Goal: Task Accomplishment & Management: Use online tool/utility

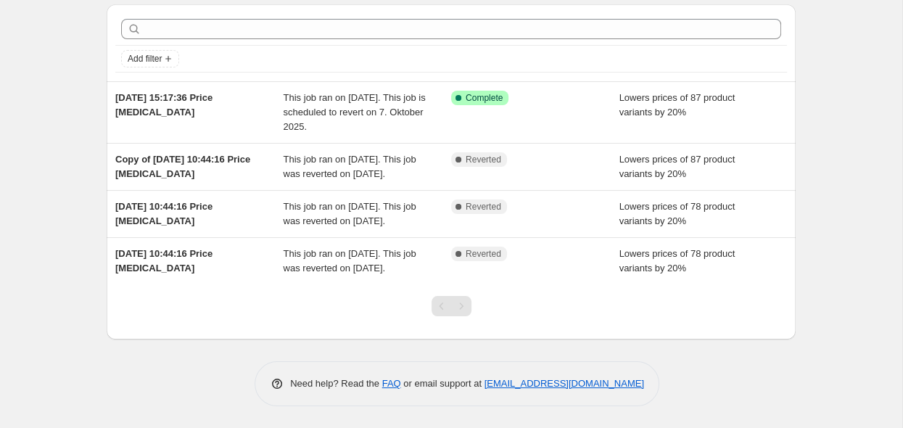
scroll to position [93, 0]
click at [461, 309] on div "Pagination" at bounding box center [461, 306] width 20 height 20
click at [442, 313] on div "Pagination" at bounding box center [442, 306] width 20 height 20
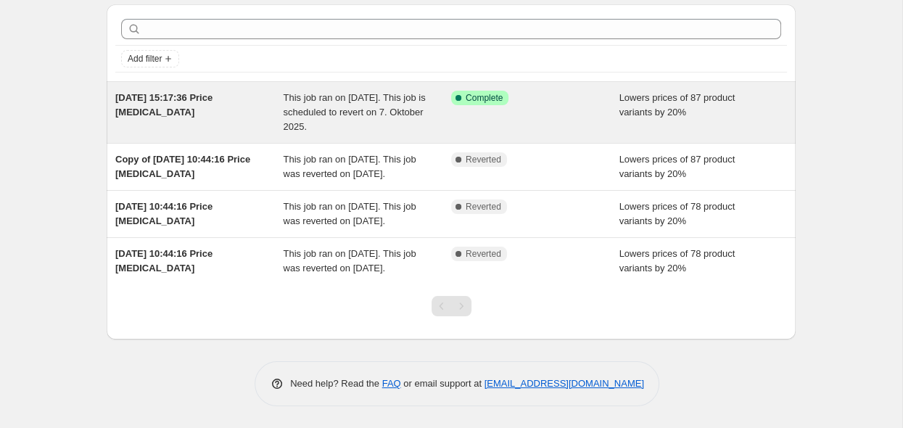
click at [374, 92] on span "This job ran on [DATE]. This job is scheduled to revert on 7. Oktober 2025." at bounding box center [355, 112] width 142 height 40
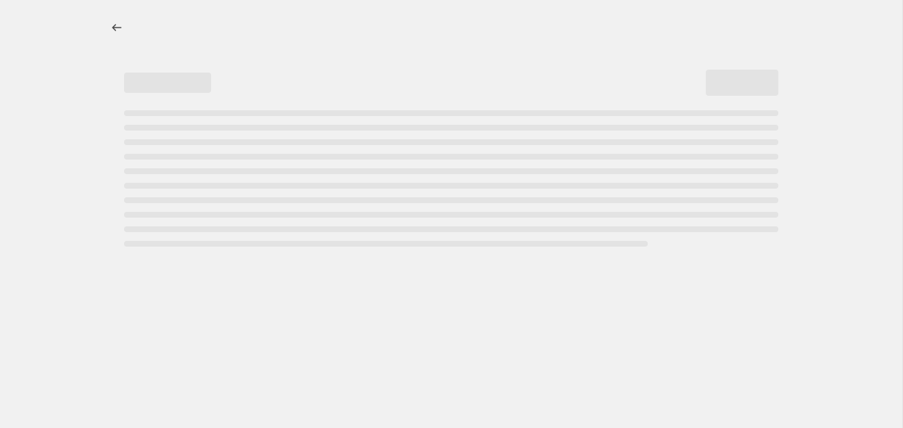
select select "percentage"
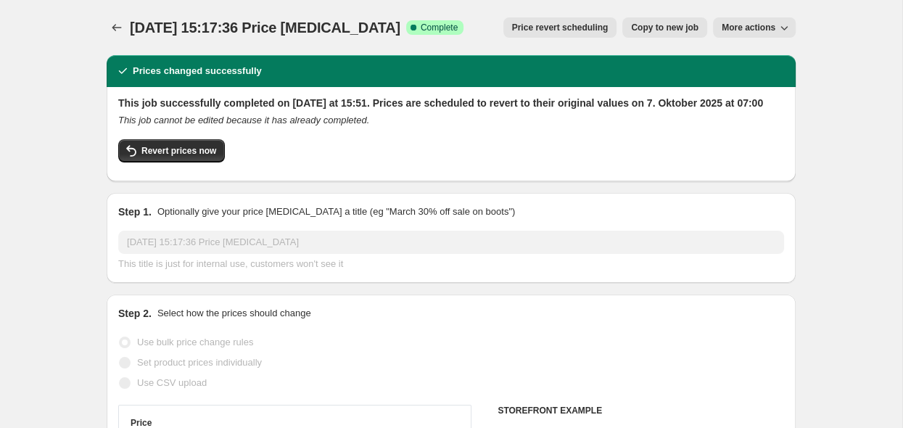
select select "tag"
click at [738, 32] on span "More actions" at bounding box center [749, 28] width 54 height 12
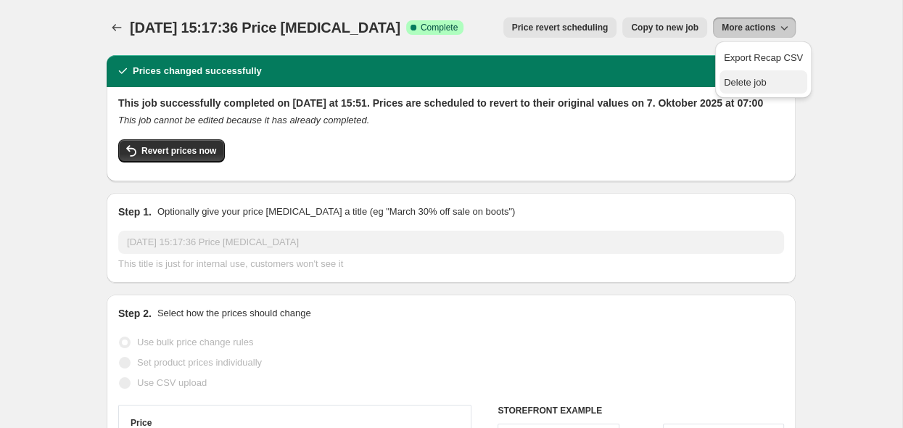
click at [739, 81] on span "Delete job" at bounding box center [745, 82] width 43 height 11
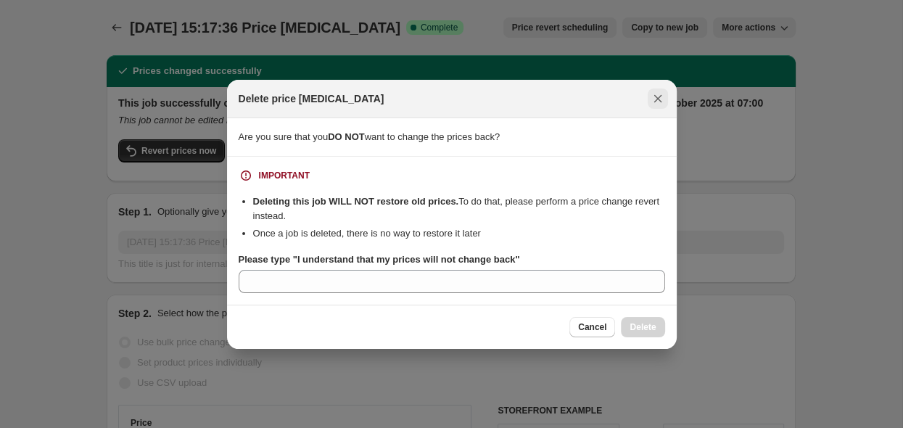
click at [663, 94] on icon "Close" at bounding box center [658, 98] width 15 height 15
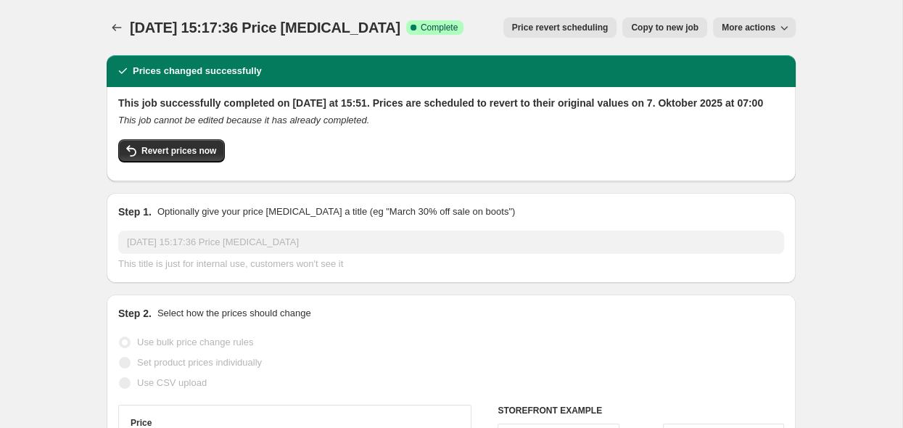
click at [562, 32] on span "Price revert scheduling" at bounding box center [560, 28] width 97 height 12
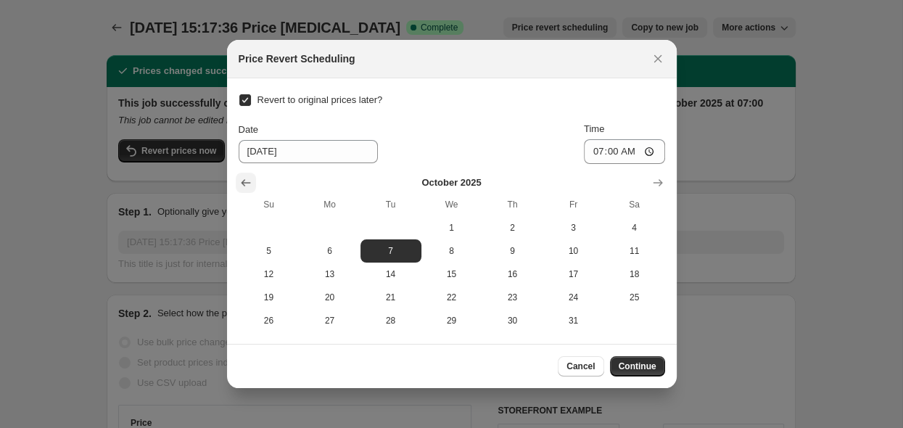
click at [254, 180] on button "Show previous month, September 2025" at bounding box center [246, 183] width 20 height 20
click at [243, 100] on input "Revert to original prices later?" at bounding box center [245, 100] width 12 height 12
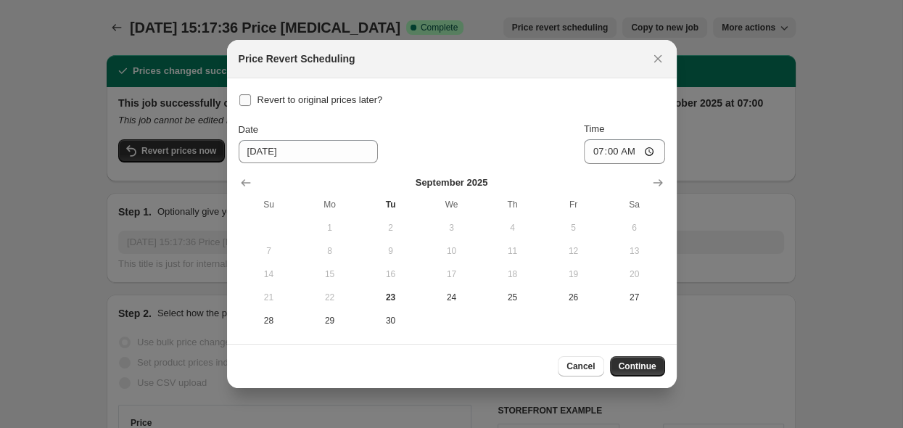
checkbox input "false"
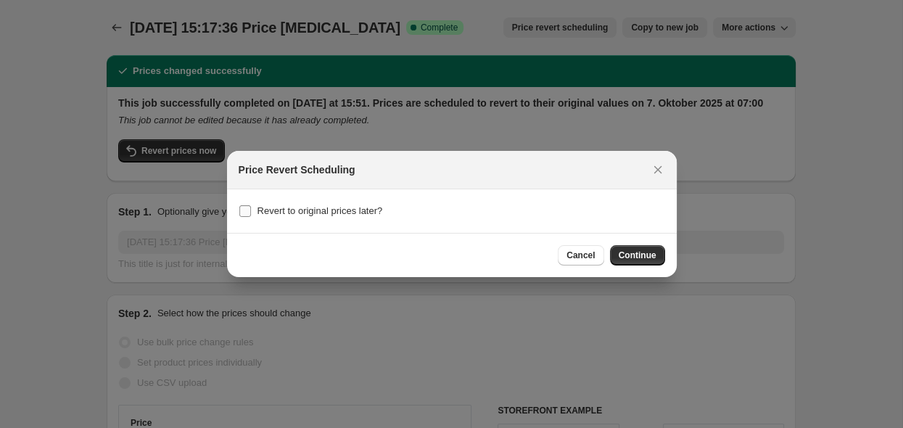
click at [290, 210] on span "Revert to original prices later?" at bounding box center [321, 210] width 126 height 11
click at [251, 210] on input "Revert to original prices later?" at bounding box center [245, 211] width 12 height 12
checkbox input "true"
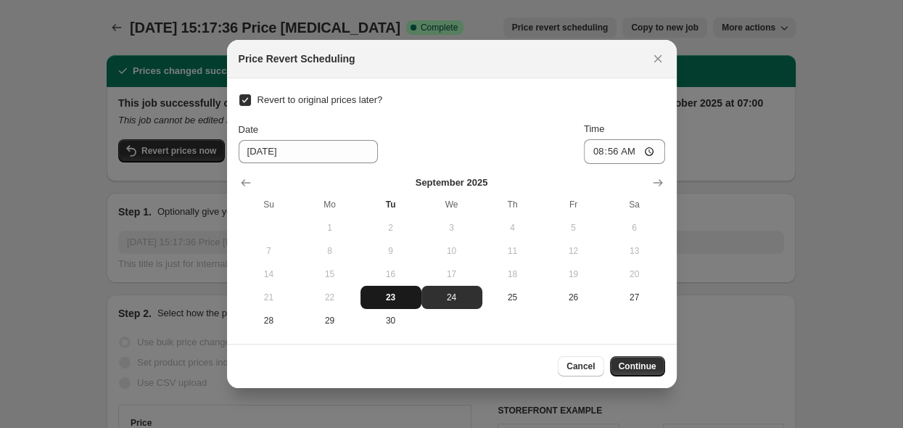
click at [392, 299] on span "23" at bounding box center [390, 298] width 49 height 12
type input "[DATE]"
click at [644, 368] on span "Continue" at bounding box center [638, 367] width 38 height 12
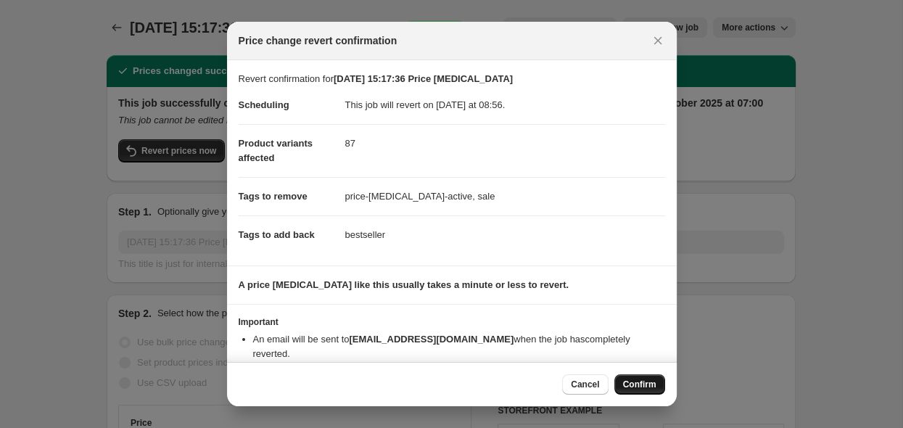
click at [640, 384] on span "Confirm" at bounding box center [639, 385] width 33 height 12
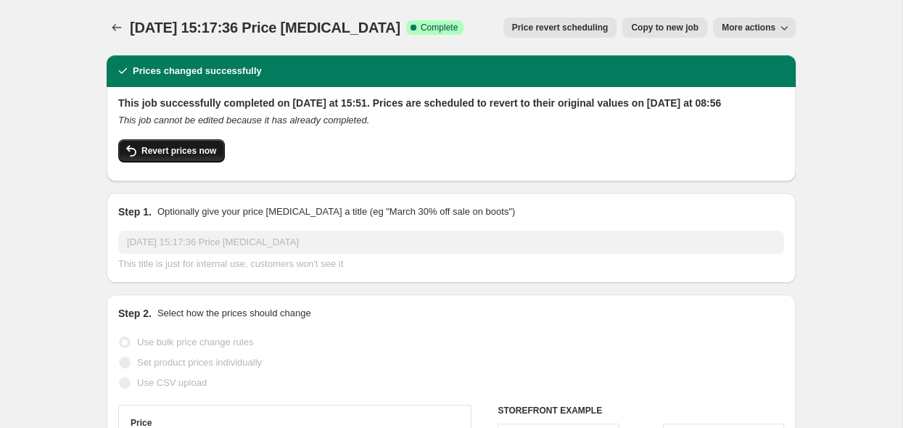
click at [187, 157] on span "Revert prices now" at bounding box center [179, 151] width 75 height 12
checkbox input "false"
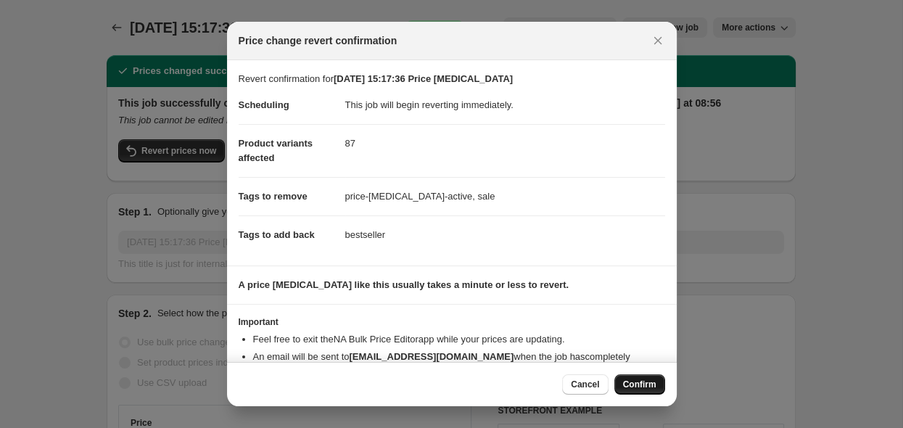
click at [628, 382] on span "Confirm" at bounding box center [639, 385] width 33 height 12
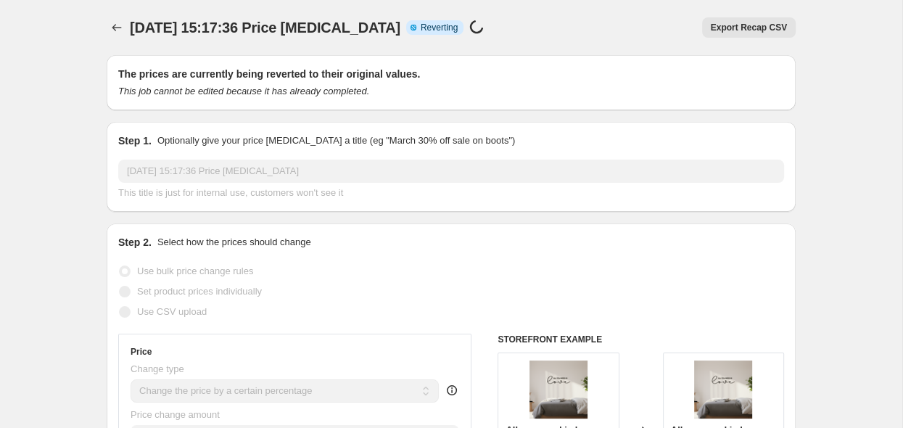
select select "percentage"
select select "tag"
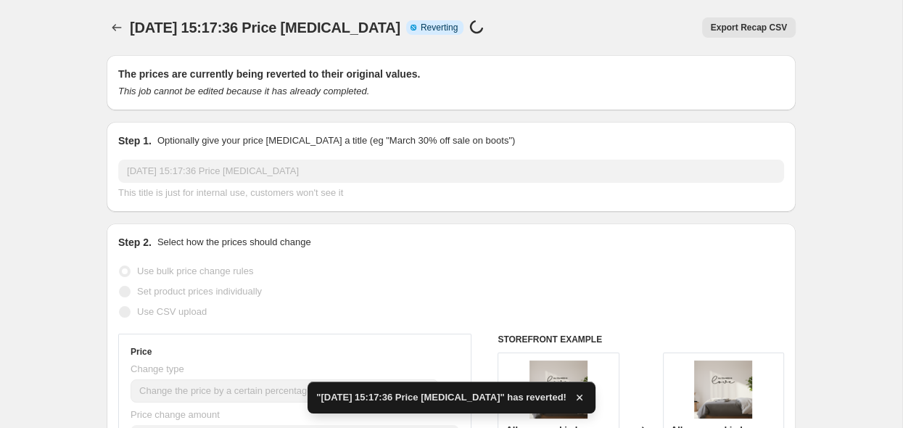
checkbox input "true"
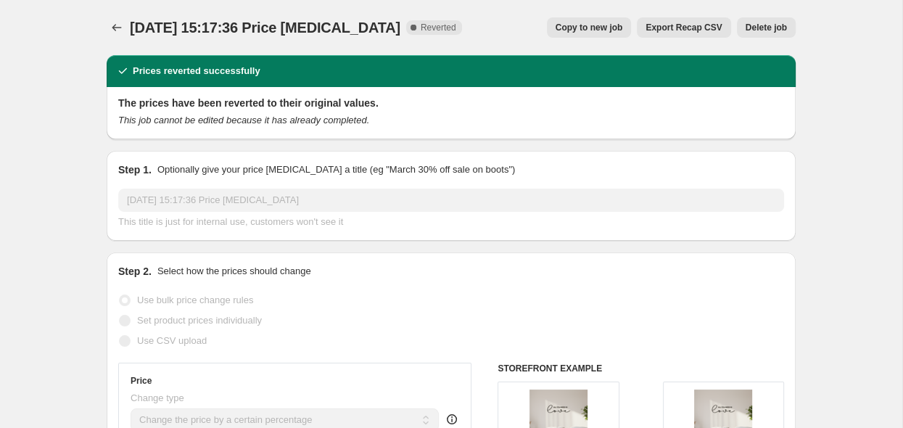
click at [762, 25] on span "Delete job" at bounding box center [766, 28] width 41 height 12
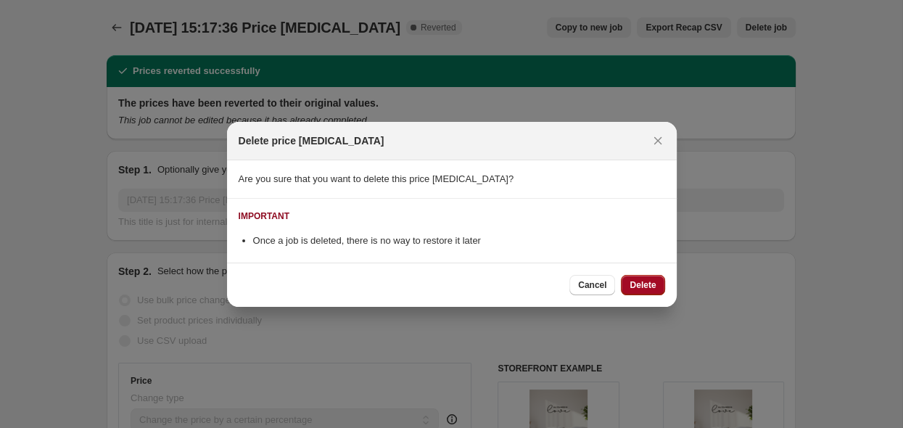
click at [647, 287] on span "Delete" at bounding box center [643, 285] width 26 height 12
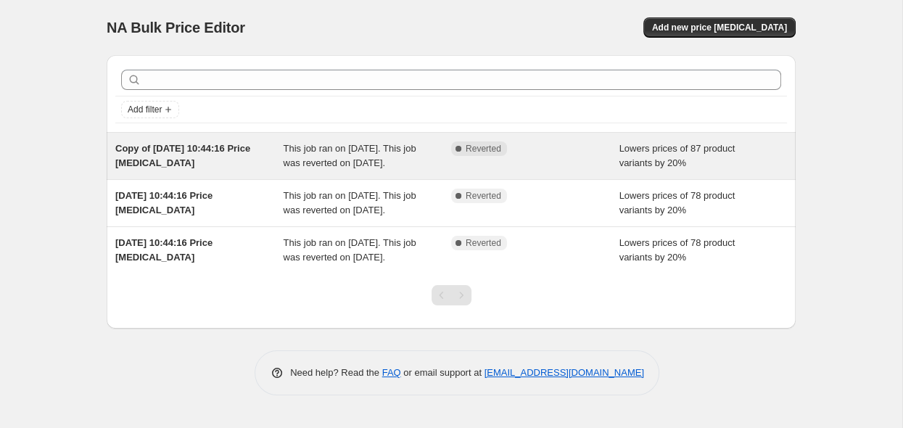
click at [682, 167] on span "Lowers prices of 87 product variants by 20%" at bounding box center [678, 155] width 116 height 25
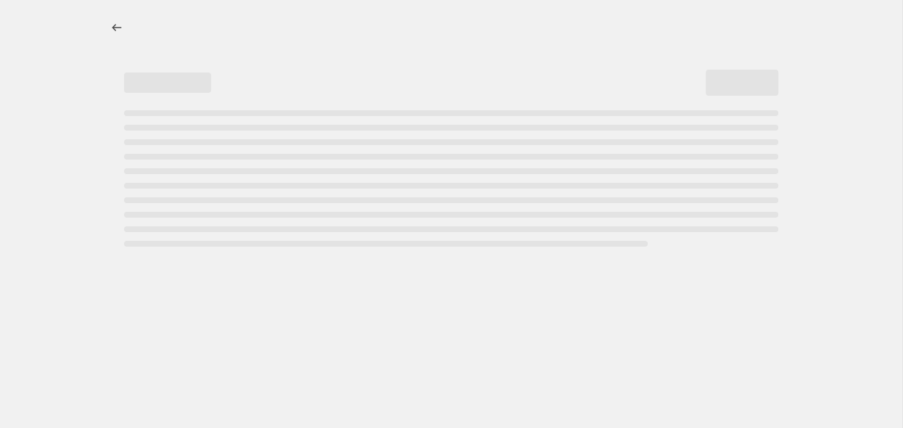
select select "percentage"
select select "tag"
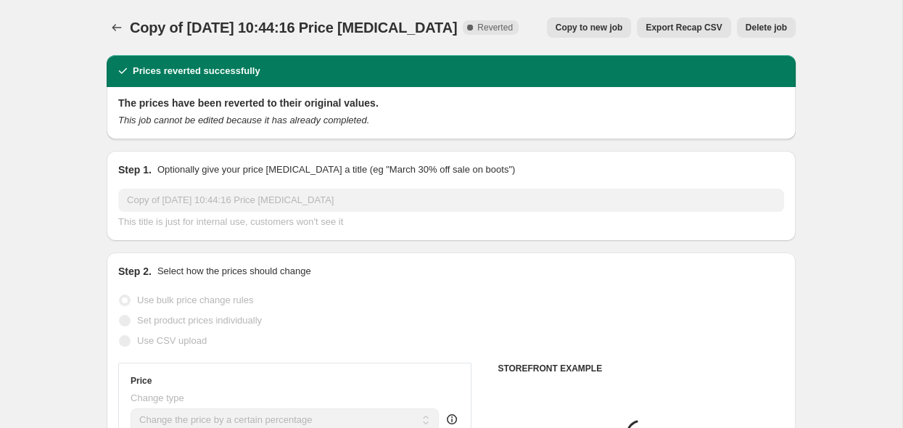
click at [767, 30] on span "Delete job" at bounding box center [766, 28] width 41 height 12
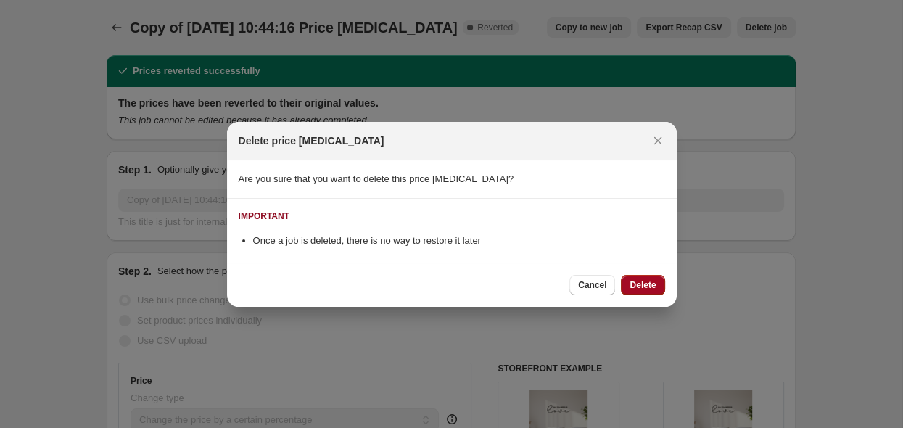
click at [642, 292] on button "Delete" at bounding box center [643, 285] width 44 height 20
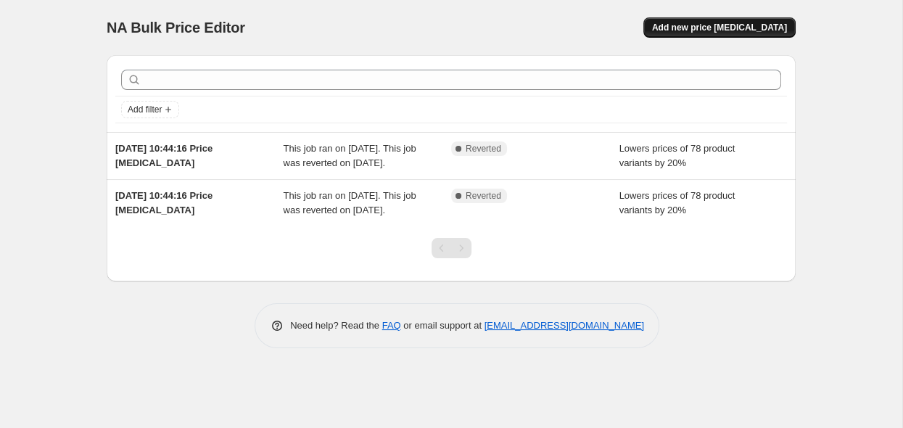
click at [762, 30] on span "Add new price [MEDICAL_DATA]" at bounding box center [719, 28] width 135 height 12
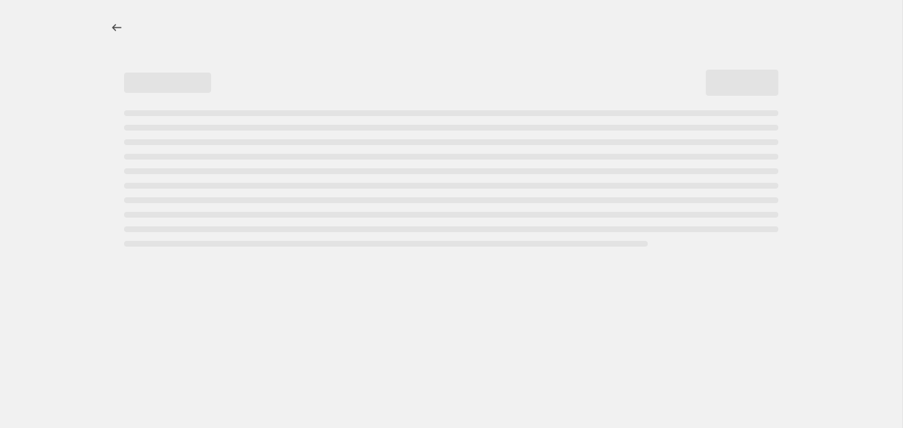
select select "percentage"
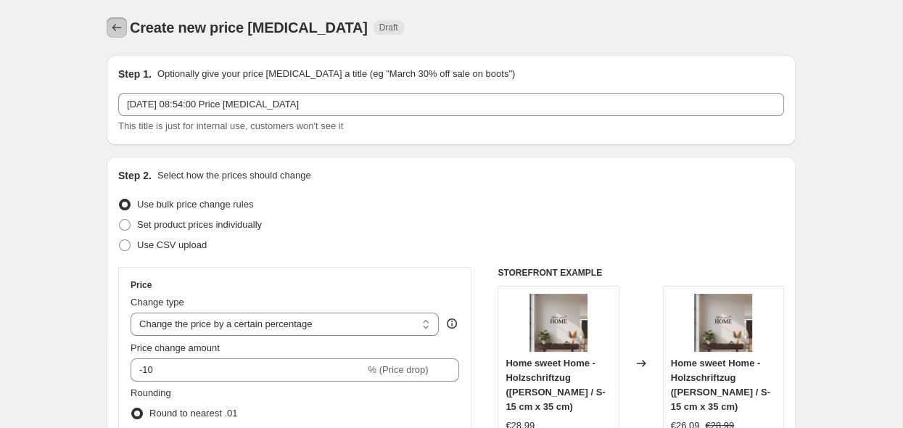
click at [113, 33] on icon "Price change jobs" at bounding box center [117, 27] width 15 height 15
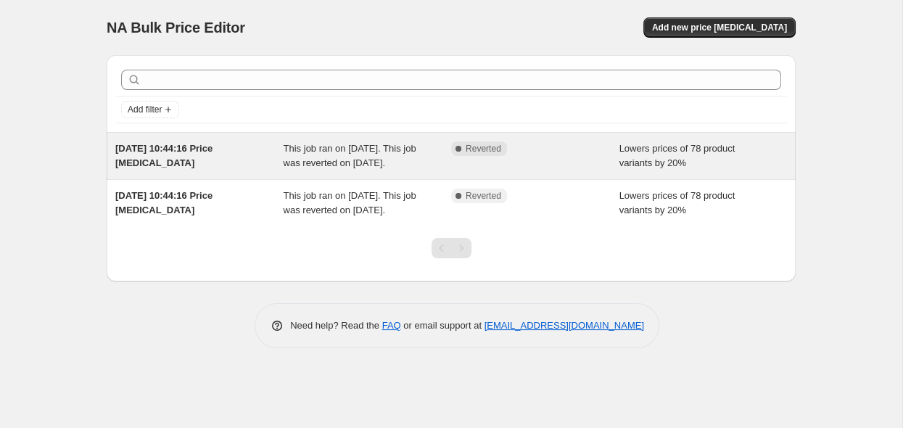
click at [693, 164] on div "Lowers prices of 78 product variants by 20%" at bounding box center [704, 156] width 168 height 29
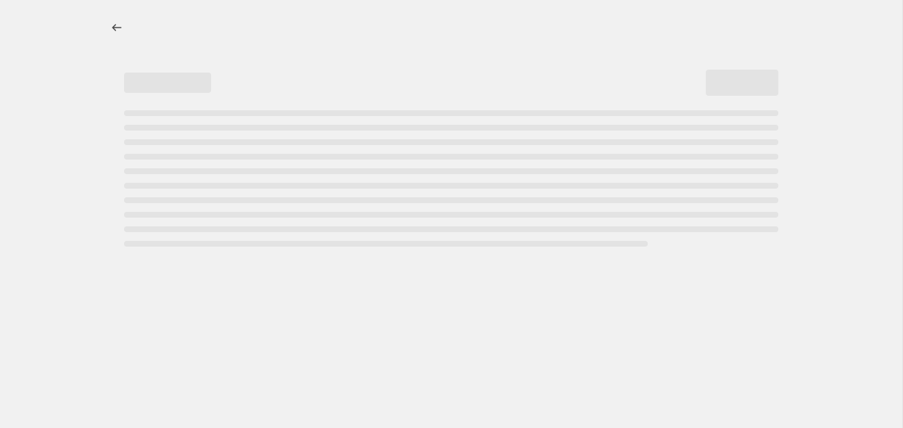
select select "percentage"
select select "tag"
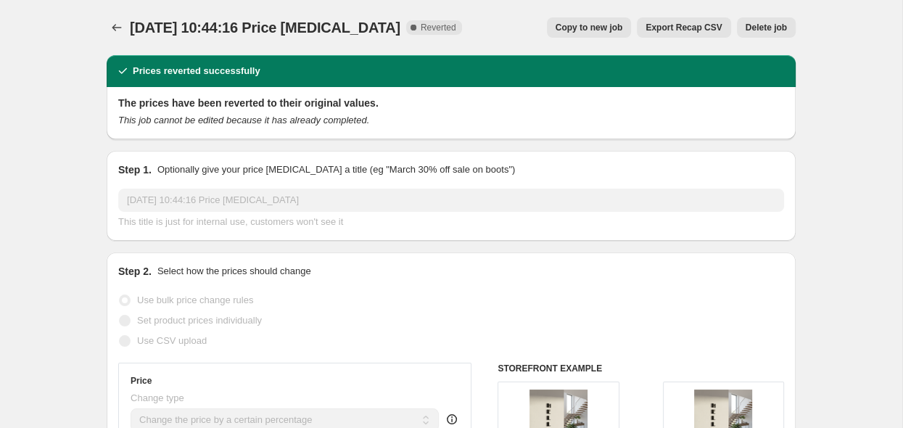
click at [780, 33] on span "Delete job" at bounding box center [766, 28] width 41 height 12
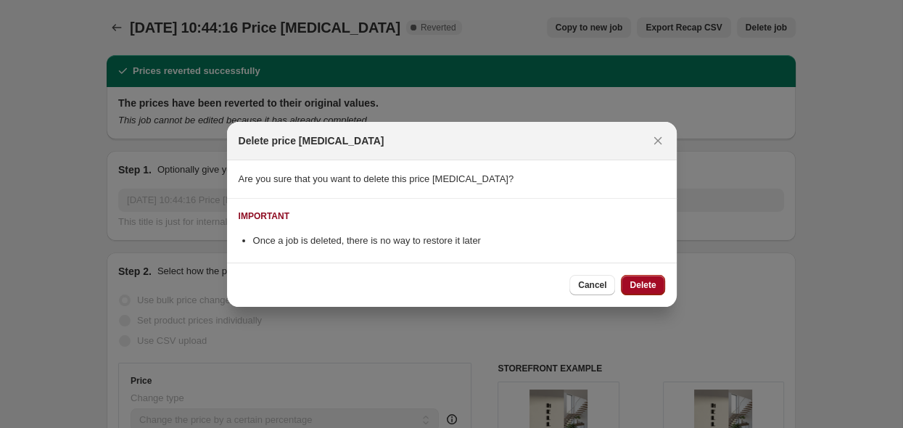
click at [660, 282] on button "Delete" at bounding box center [643, 285] width 44 height 20
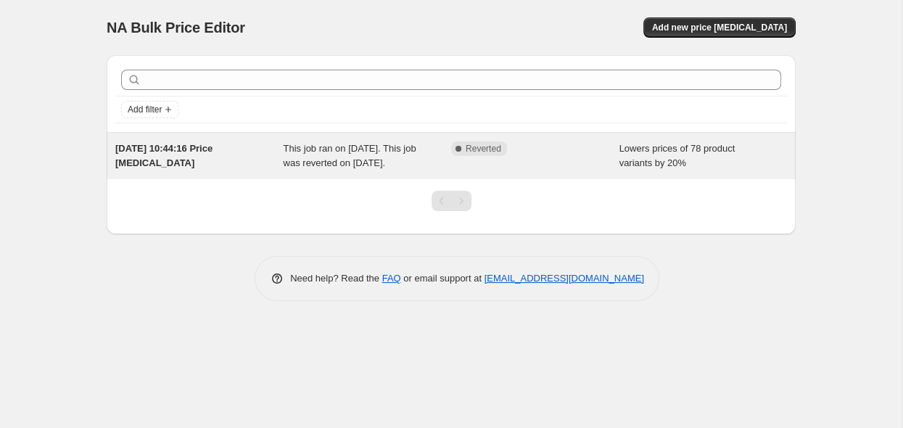
click at [694, 167] on div "Lowers prices of 78 product variants by 20%" at bounding box center [704, 156] width 168 height 29
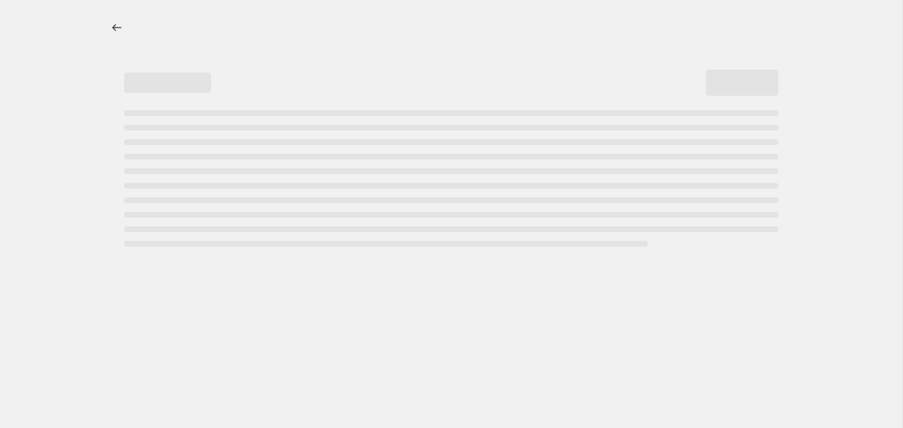
select select "percentage"
select select "tag"
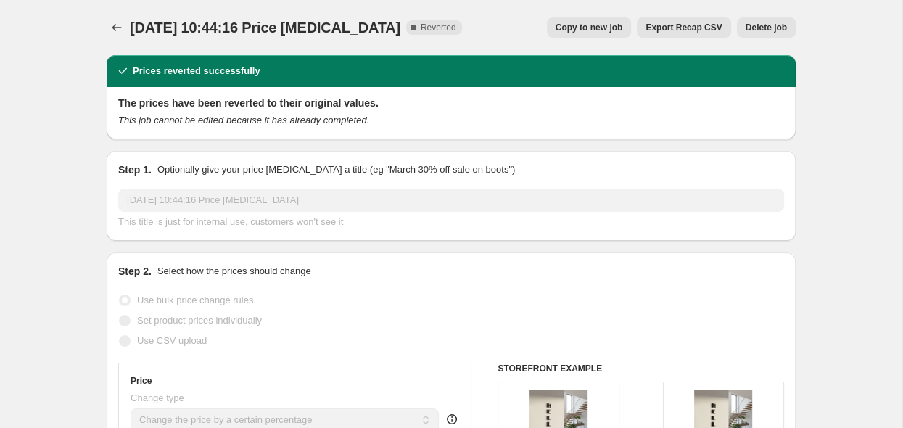
click at [769, 32] on span "Delete job" at bounding box center [766, 28] width 41 height 12
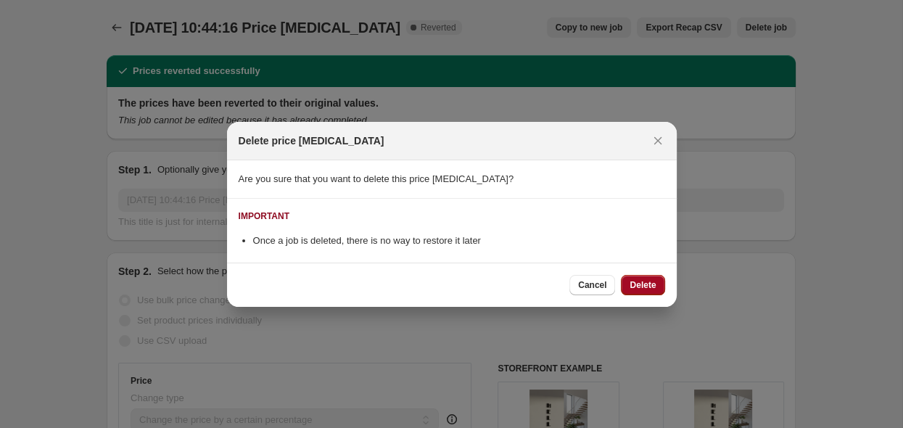
click at [639, 286] on span "Delete" at bounding box center [643, 285] width 26 height 12
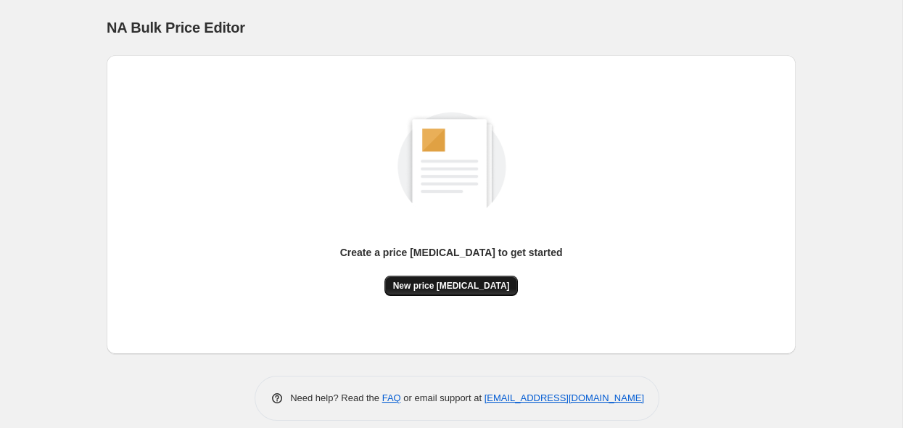
click at [450, 289] on span "New price [MEDICAL_DATA]" at bounding box center [451, 286] width 117 height 12
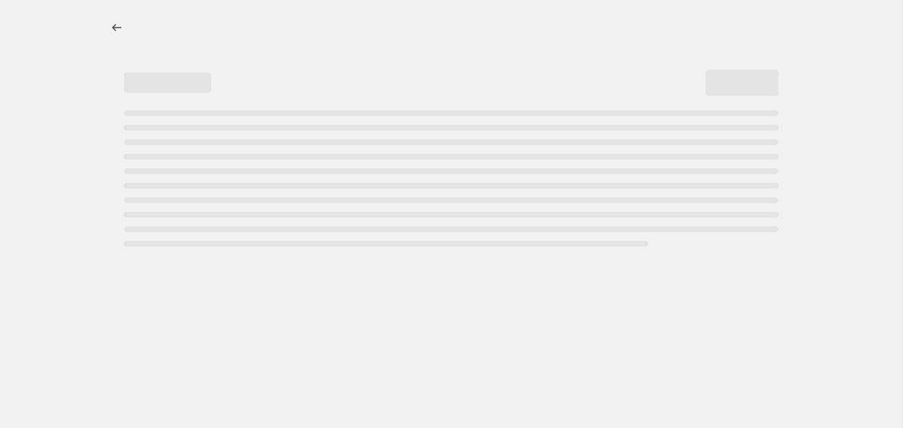
select select "percentage"
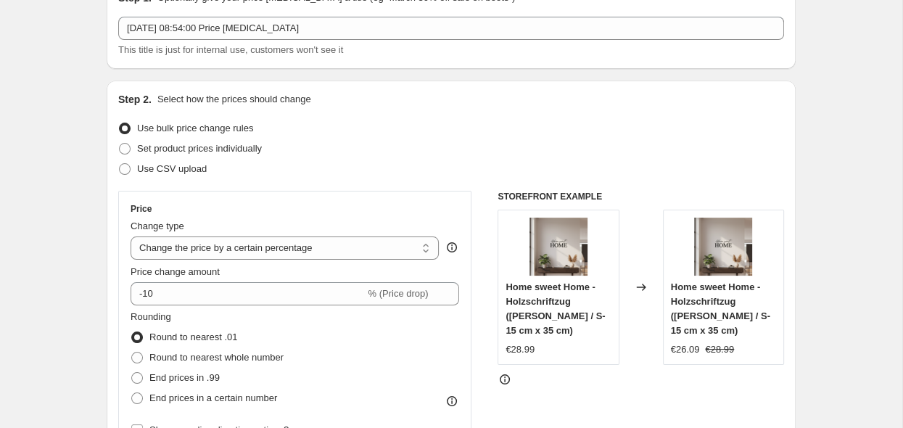
scroll to position [153, 0]
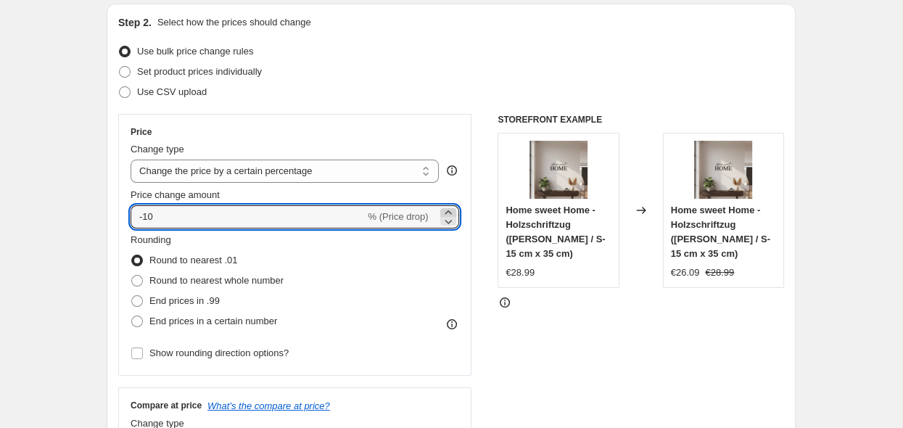
click at [454, 213] on icon at bounding box center [448, 212] width 15 height 15
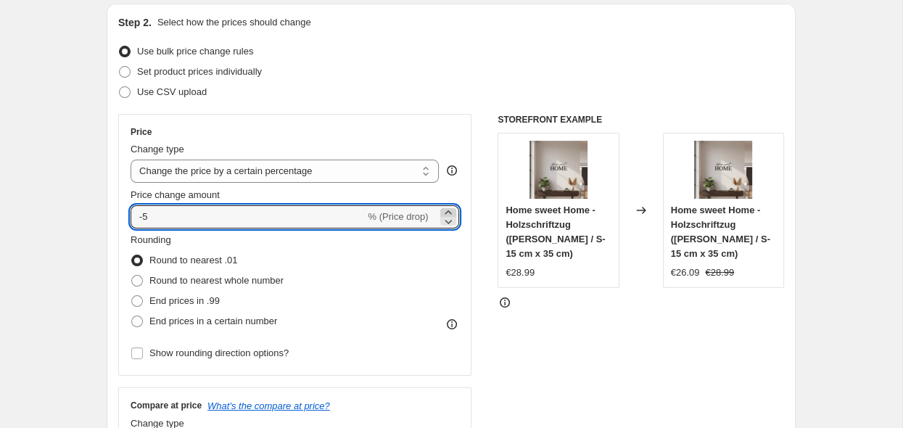
click at [454, 213] on icon at bounding box center [448, 212] width 15 height 15
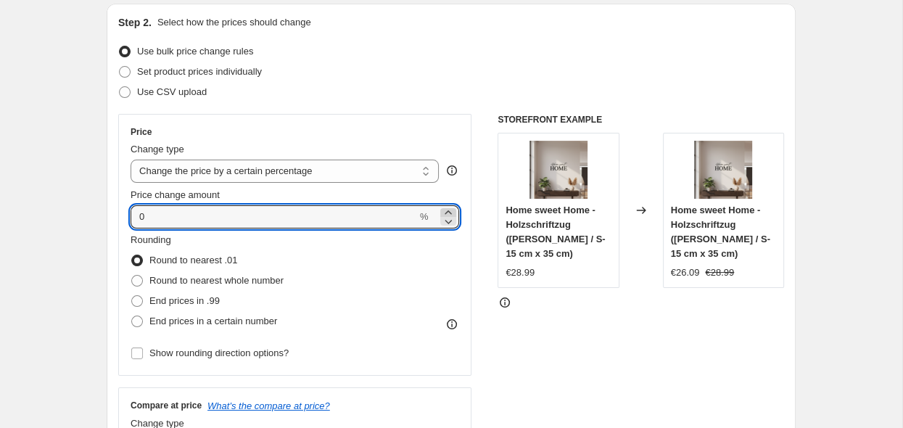
click at [454, 213] on icon at bounding box center [448, 212] width 15 height 15
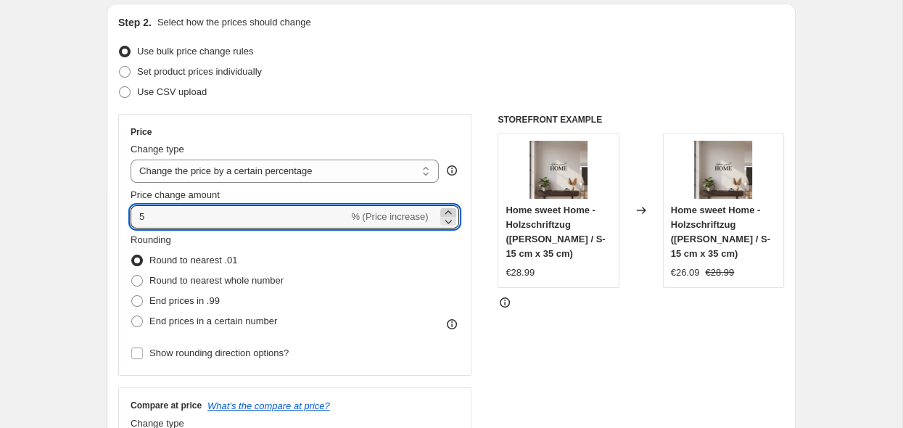
click at [454, 213] on icon at bounding box center [448, 212] width 15 height 15
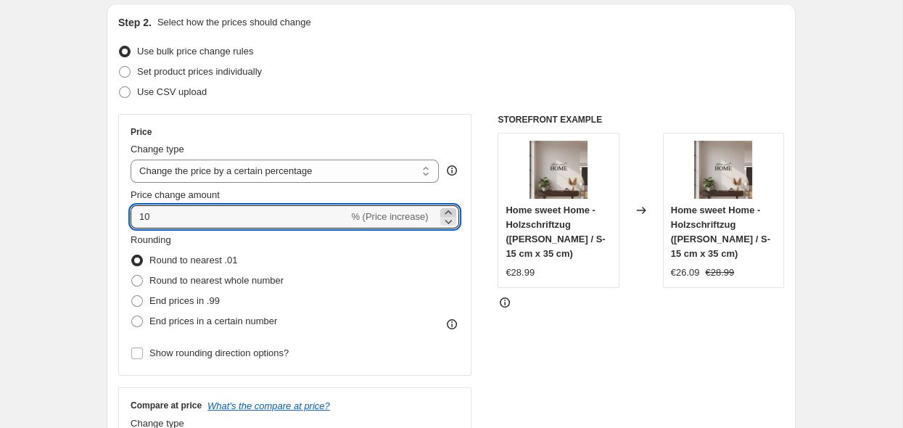
click at [454, 213] on icon at bounding box center [448, 212] width 15 height 15
click at [449, 225] on icon at bounding box center [448, 221] width 15 height 15
type input "10"
click at [156, 303] on span "End prices in .99" at bounding box center [184, 300] width 70 height 11
click at [132, 296] on input "End prices in .99" at bounding box center [131, 295] width 1 height 1
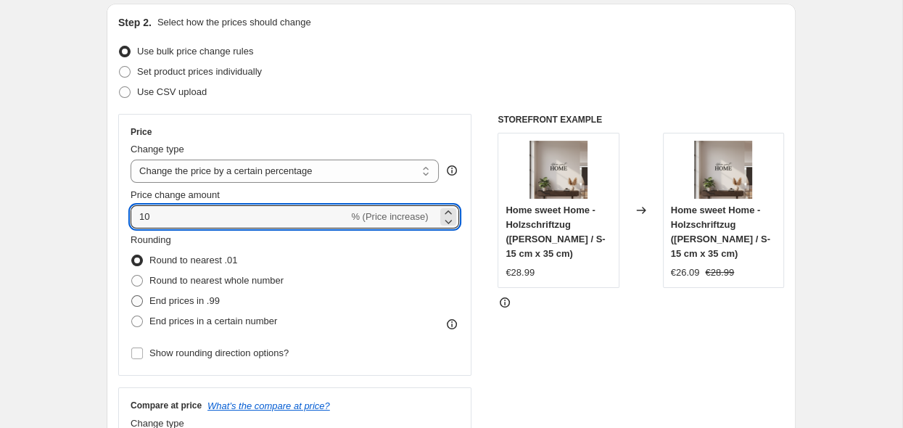
radio input "true"
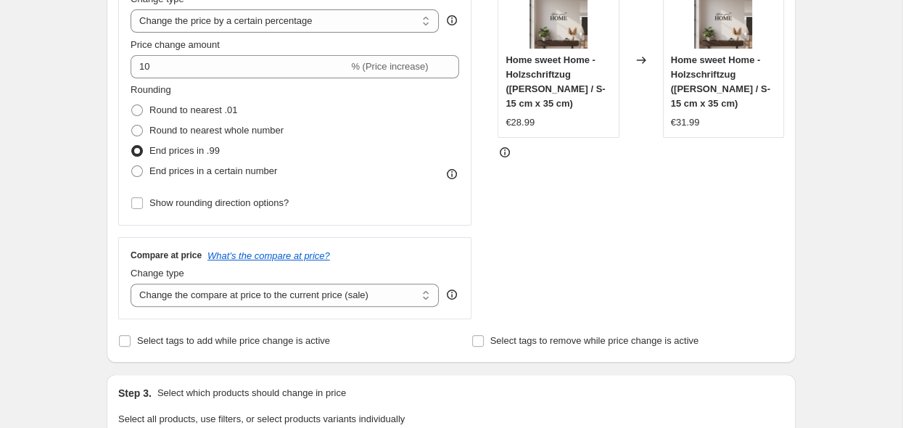
scroll to position [306, 0]
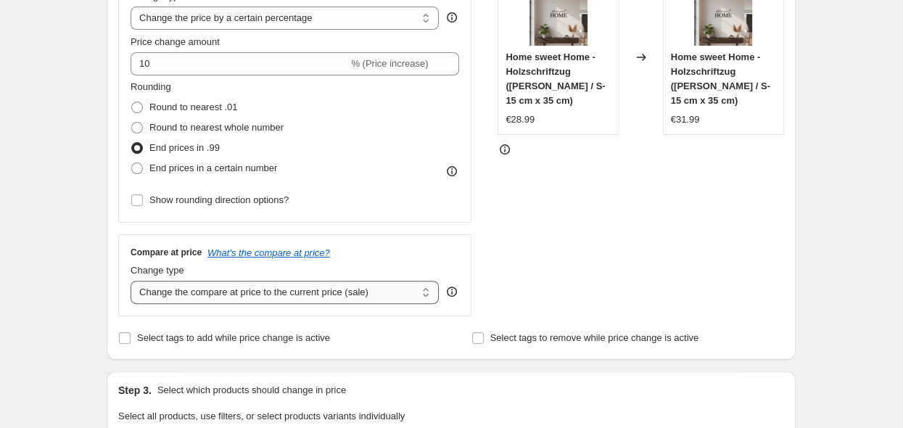
click at [131, 281] on select "Change the compare at price to the current price (sale) Change the compare at p…" at bounding box center [285, 292] width 308 height 23
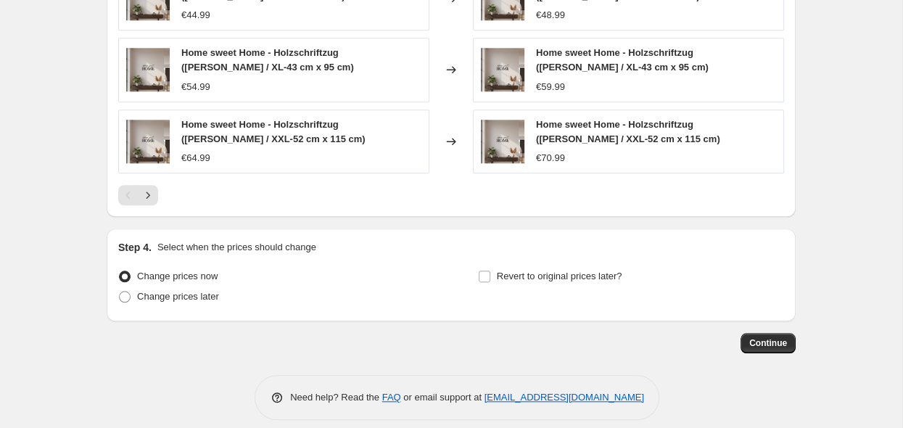
scroll to position [1044, 0]
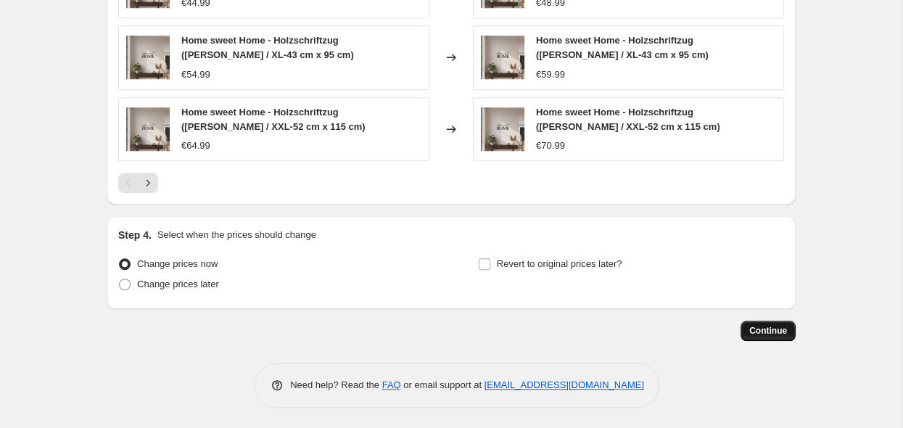
click at [767, 335] on span "Continue" at bounding box center [769, 331] width 38 height 12
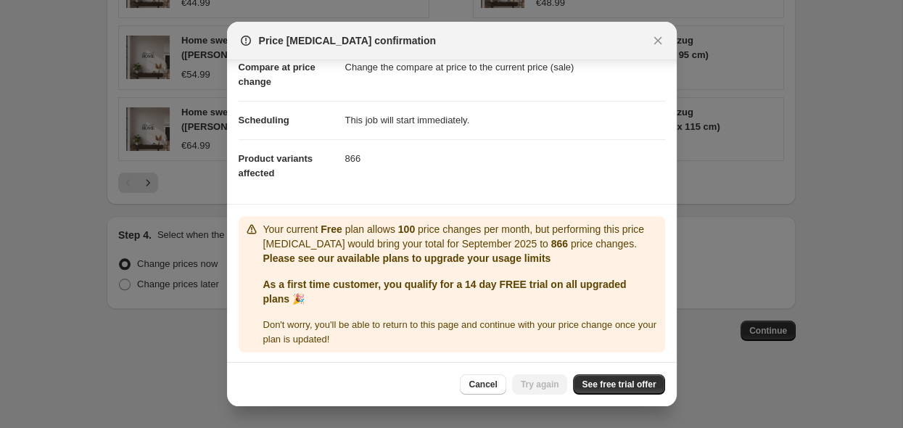
scroll to position [77, 0]
click at [609, 386] on span "See free trial offer" at bounding box center [619, 385] width 74 height 12
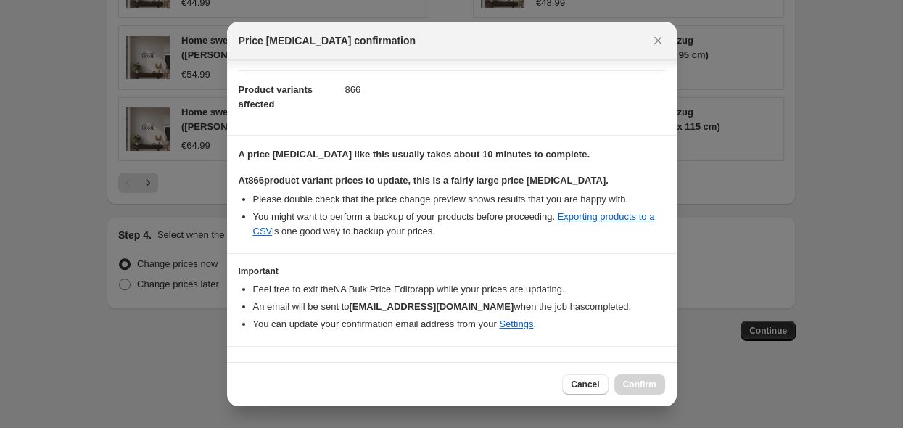
scroll to position [174, 0]
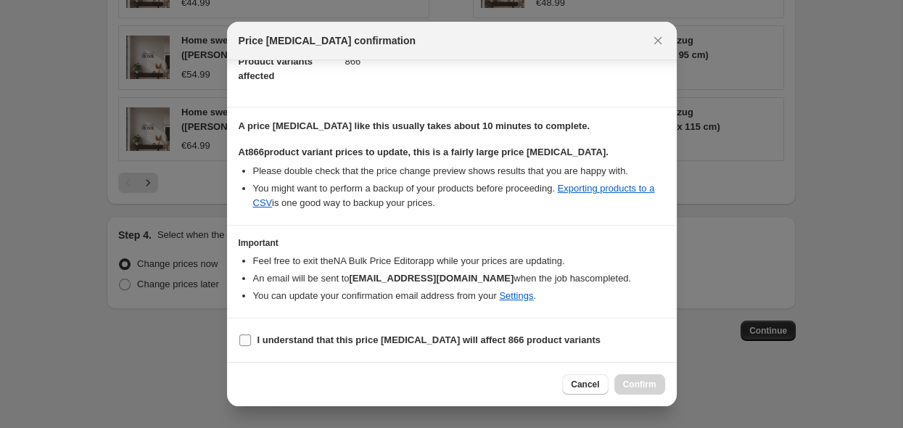
click at [245, 341] on input "I understand that this price [MEDICAL_DATA] will affect 866 product variants" at bounding box center [245, 341] width 12 height 12
checkbox input "true"
click at [644, 382] on span "Confirm" at bounding box center [639, 385] width 33 height 12
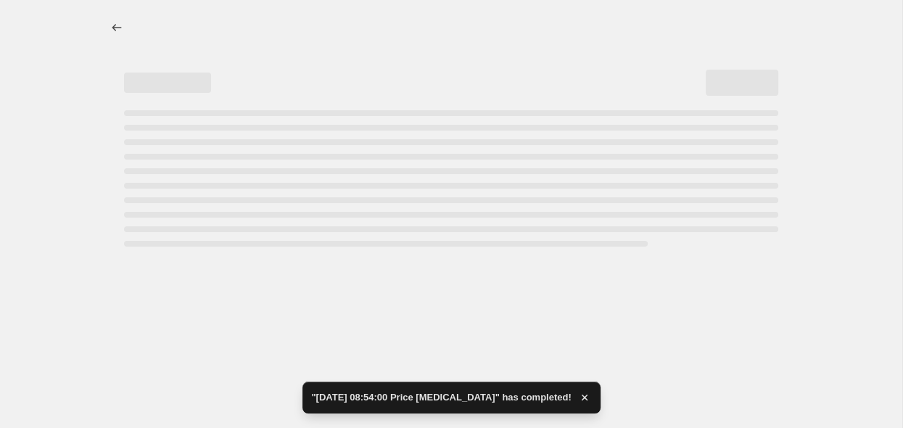
select select "percentage"
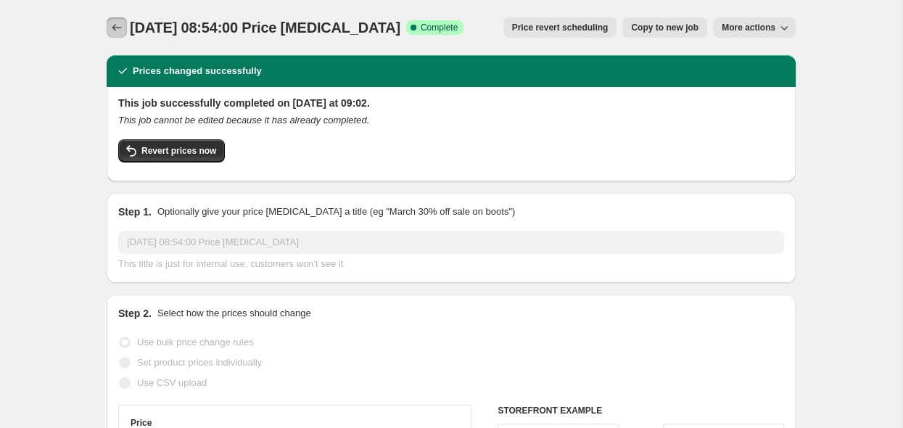
click at [117, 28] on icon "Price change jobs" at bounding box center [117, 27] width 15 height 15
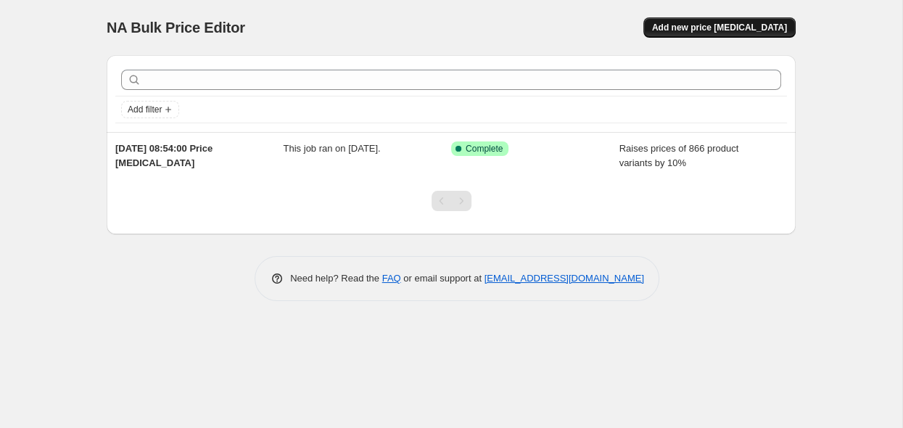
click at [730, 28] on span "Add new price [MEDICAL_DATA]" at bounding box center [719, 28] width 135 height 12
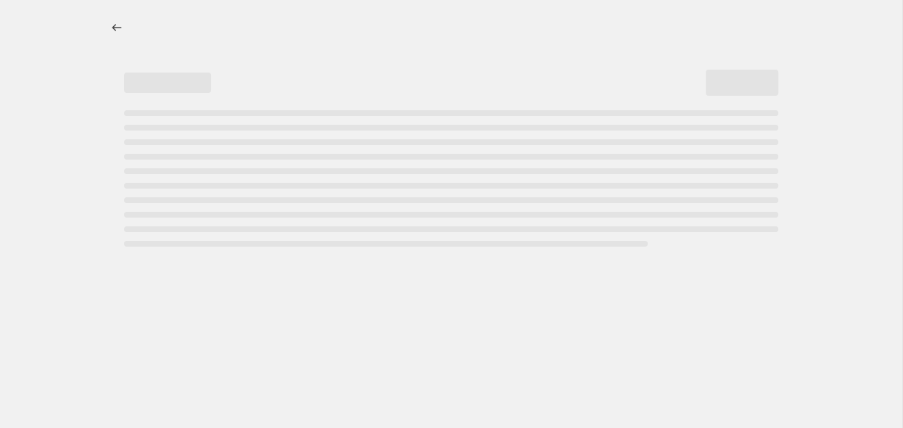
select select "percentage"
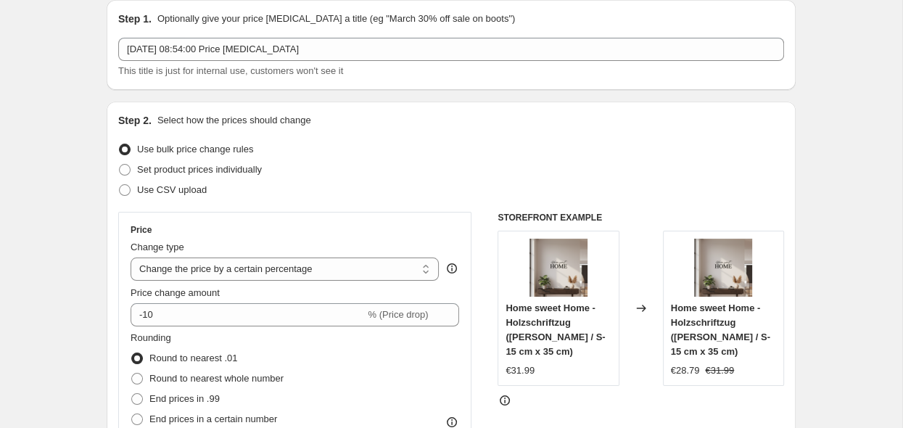
scroll to position [76, 0]
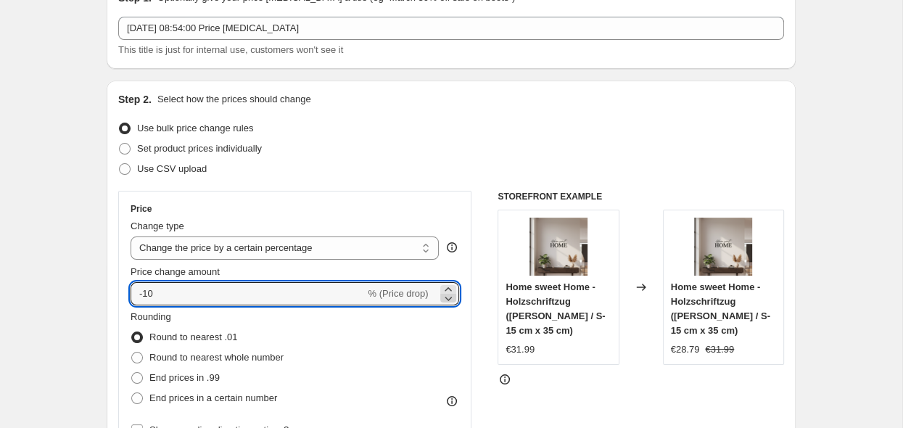
click at [448, 298] on icon at bounding box center [448, 299] width 7 height 4
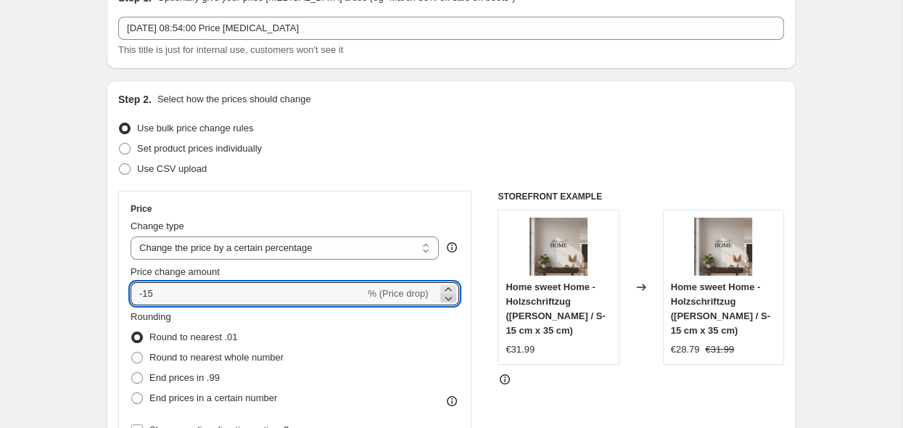
click at [448, 298] on icon at bounding box center [448, 299] width 7 height 4
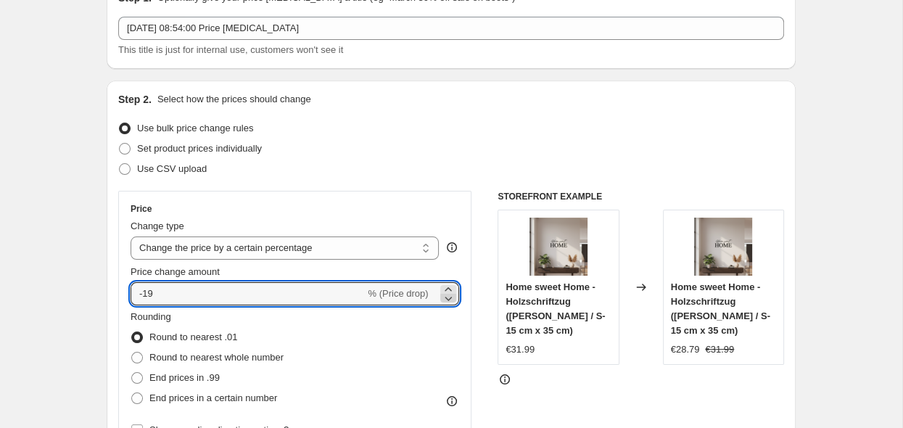
type input "-20"
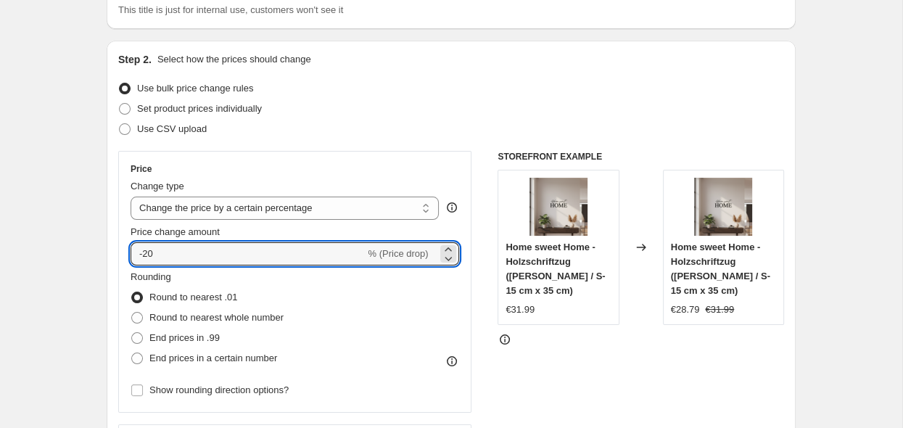
scroll to position [153, 0]
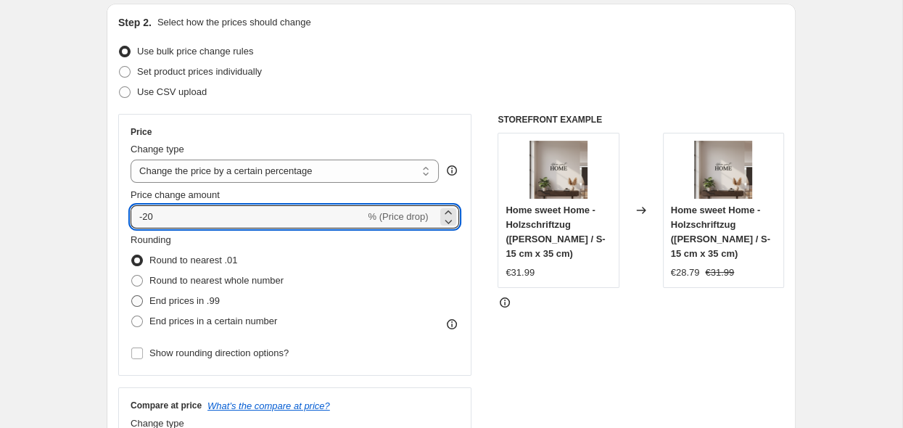
click at [140, 300] on span at bounding box center [137, 301] width 12 height 12
click at [132, 296] on input "End prices in .99" at bounding box center [131, 295] width 1 height 1
radio input "true"
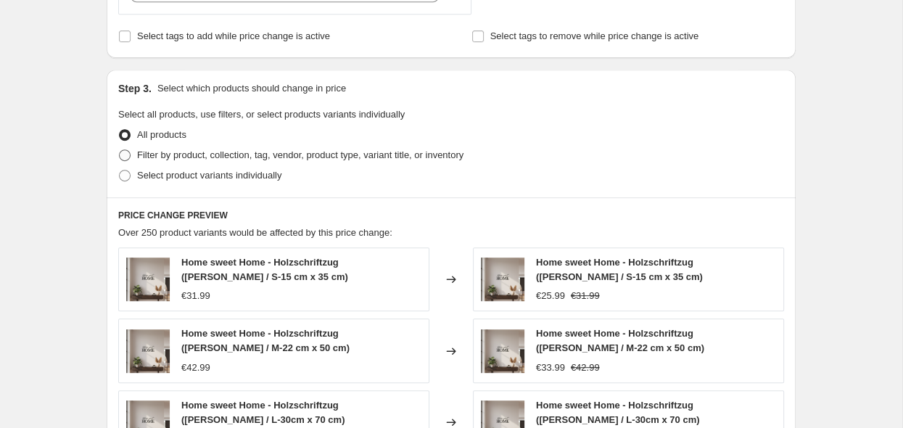
scroll to position [612, 0]
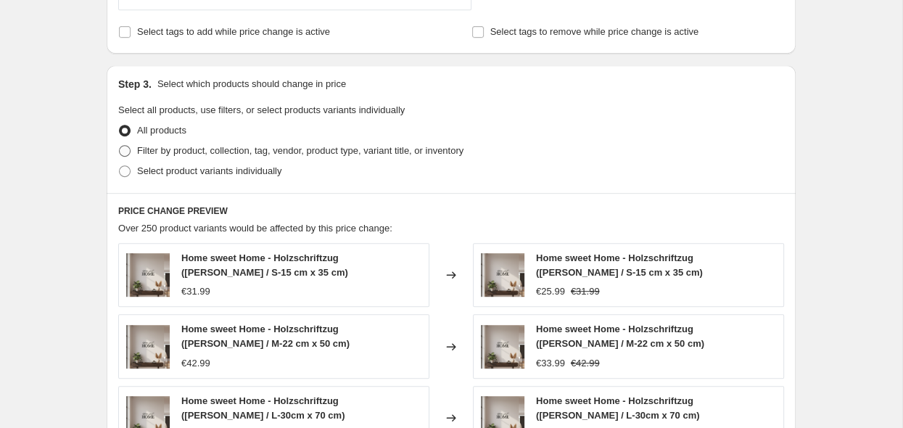
click at [153, 152] on span "Filter by product, collection, tag, vendor, product type, variant title, or inv…" at bounding box center [300, 150] width 327 height 11
click at [120, 146] on input "Filter by product, collection, tag, vendor, product type, variant title, or inv…" at bounding box center [119, 145] width 1 height 1
radio input "true"
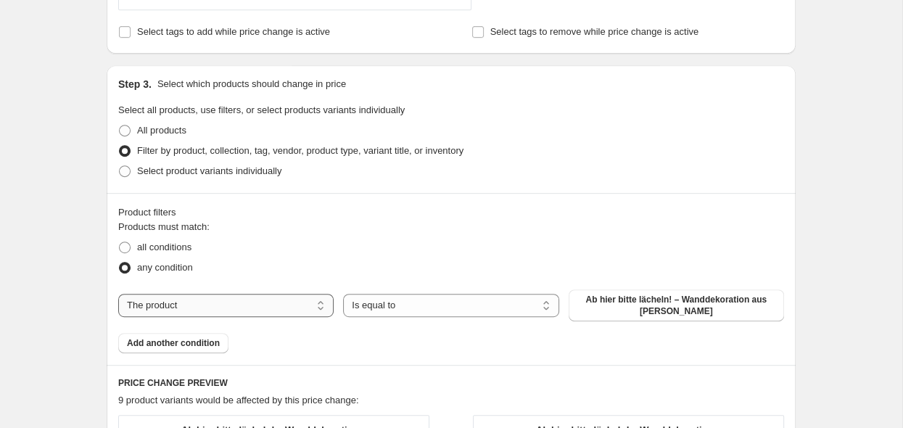
click at [118, 294] on select "The product The product's collection The product's tag The product's vendor The…" at bounding box center [226, 305] width 216 height 23
select select "tag"
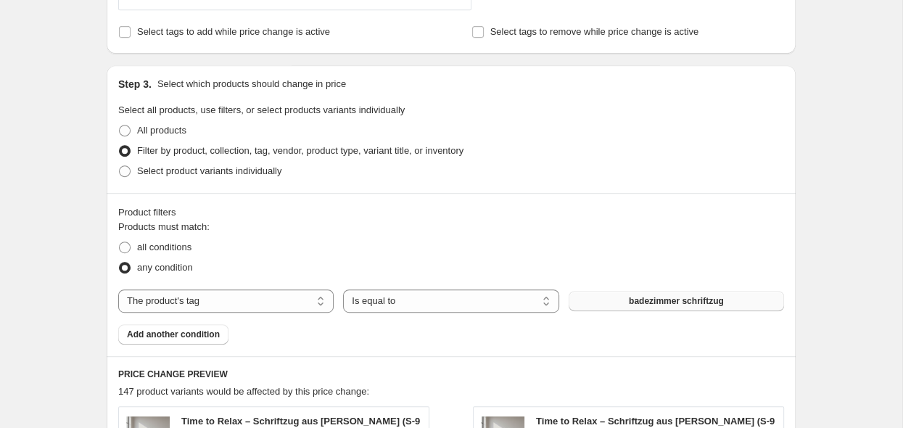
click at [587, 301] on button "badezimmer schriftzug" at bounding box center [677, 301] width 216 height 20
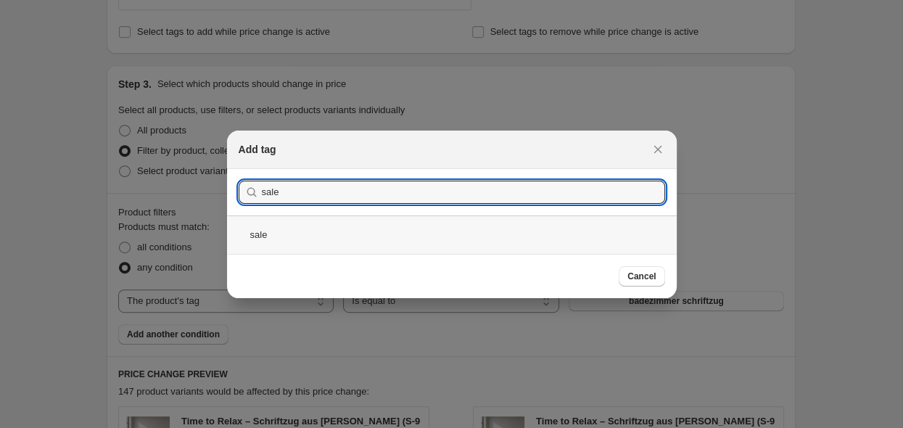
type input "sale"
click at [295, 245] on div "sale" at bounding box center [452, 235] width 450 height 38
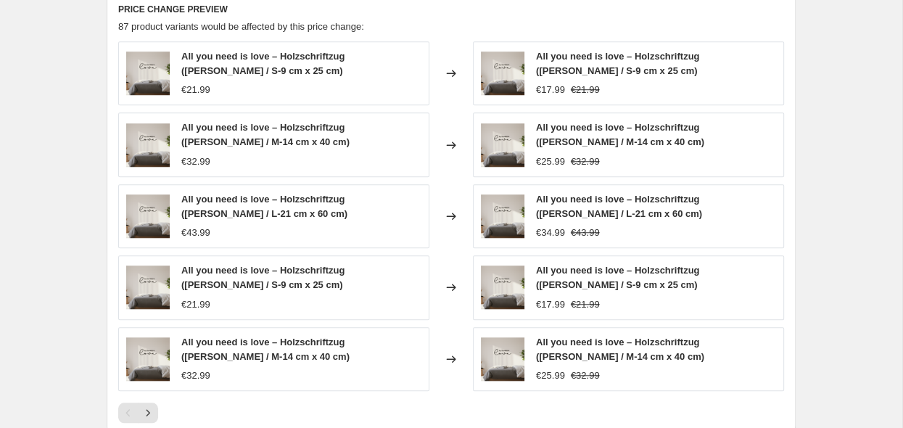
scroll to position [901, 0]
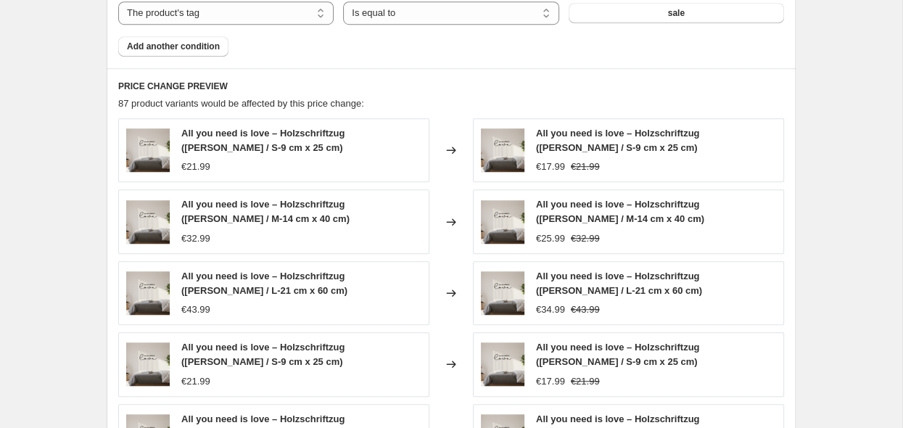
click at [454, 145] on icon at bounding box center [451, 150] width 15 height 15
click at [346, 161] on div "€21.99" at bounding box center [301, 167] width 240 height 15
click at [154, 152] on img at bounding box center [148, 150] width 44 height 44
click at [225, 134] on span "All you need is love – Holzschriftzug ([PERSON_NAME] / S-9 cm x 25 cm)" at bounding box center [262, 140] width 163 height 25
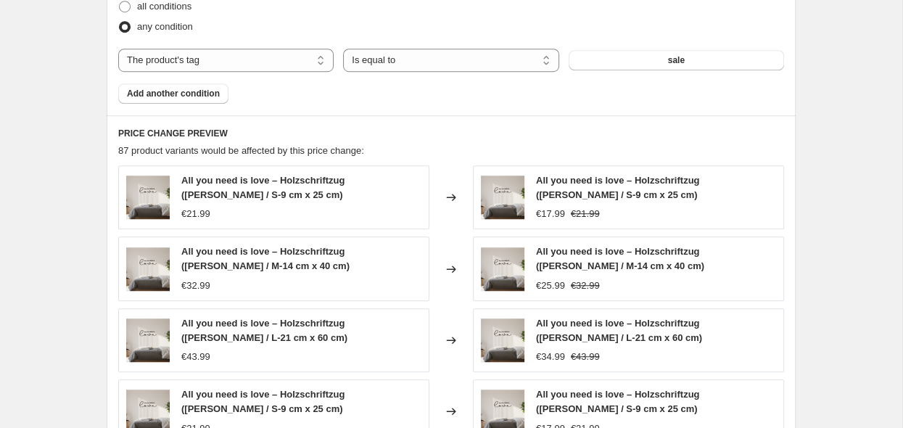
scroll to position [824, 0]
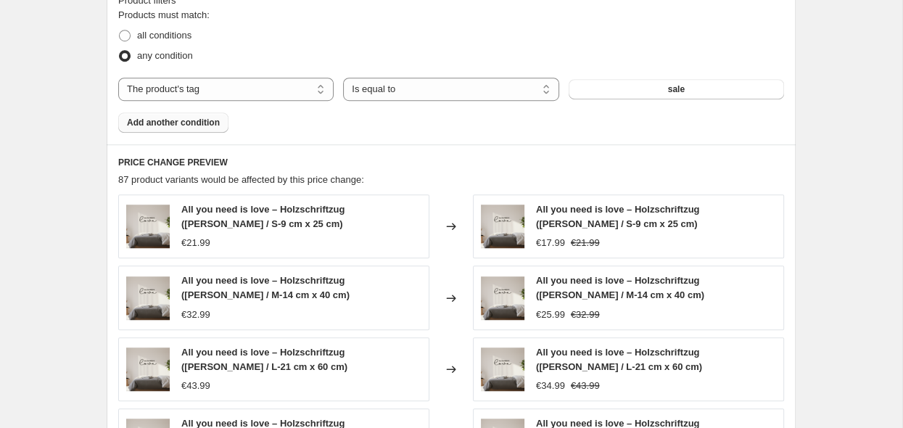
click at [192, 120] on span "Add another condition" at bounding box center [173, 123] width 93 height 12
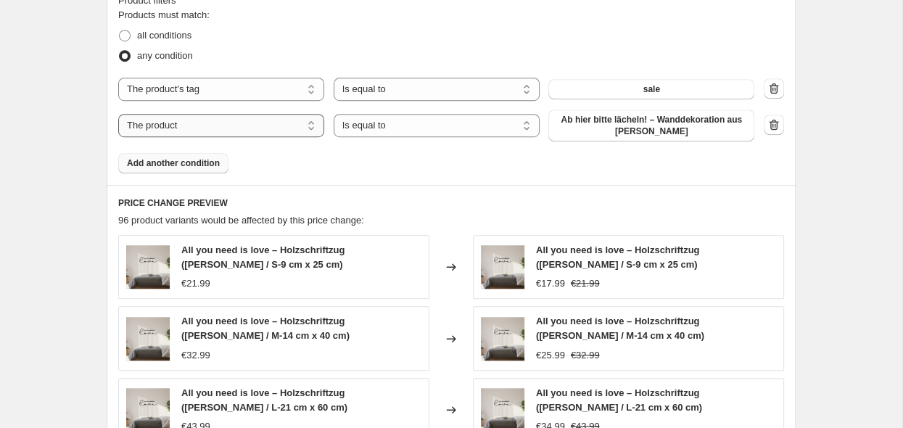
click at [118, 114] on select "The product The product's collection The product's tag The product's vendor The…" at bounding box center [221, 125] width 206 height 23
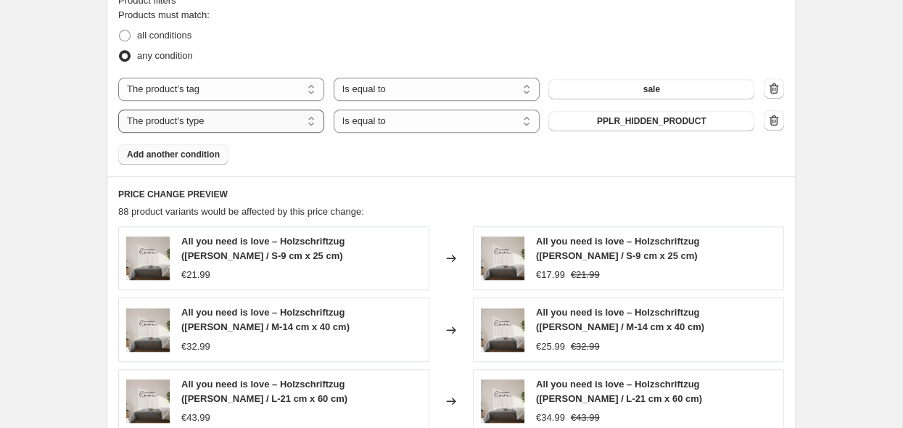
click at [118, 110] on select "The product The product's collection The product's tag The product's vendor The…" at bounding box center [221, 121] width 206 height 23
select select "collection"
click at [118, 110] on select "The product The product's collection The product's tag The product's vendor The…" at bounding box center [221, 121] width 206 height 23
click at [781, 120] on icon "button" at bounding box center [774, 120] width 15 height 15
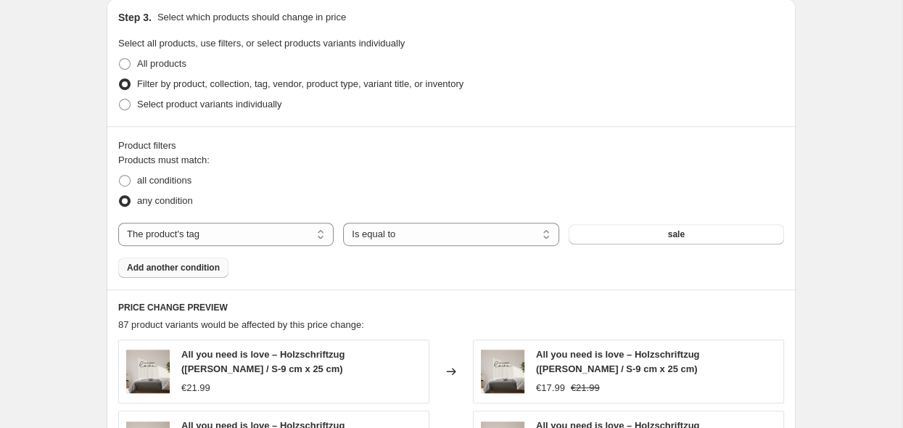
scroll to position [671, 0]
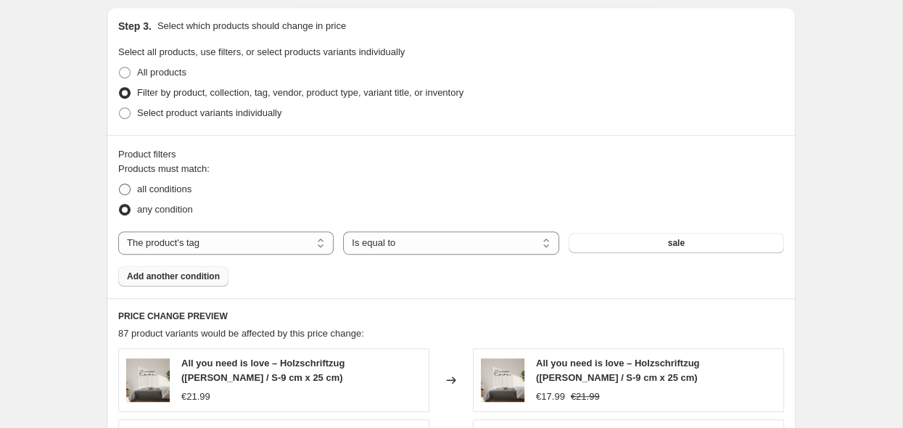
click at [149, 190] on span "all conditions" at bounding box center [164, 189] width 54 height 11
click at [120, 184] on input "all conditions" at bounding box center [119, 184] width 1 height 1
radio input "true"
click at [131, 115] on span at bounding box center [124, 113] width 13 height 13
click at [120, 108] on input "Select product variants individually" at bounding box center [119, 107] width 1 height 1
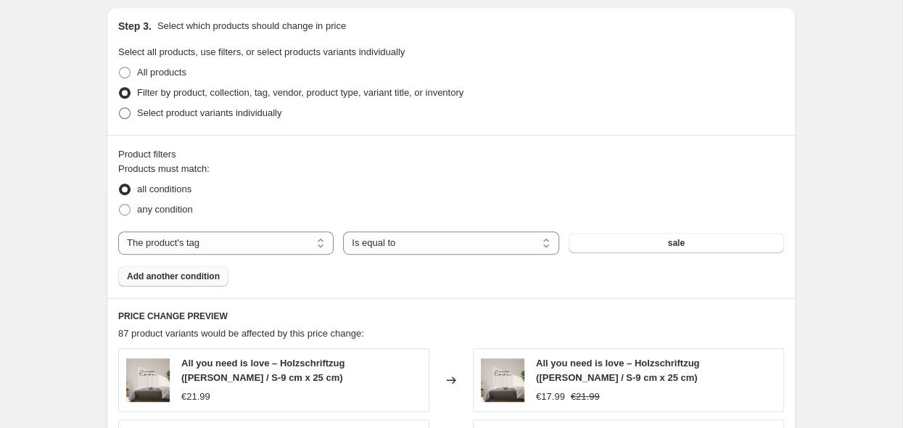
radio input "true"
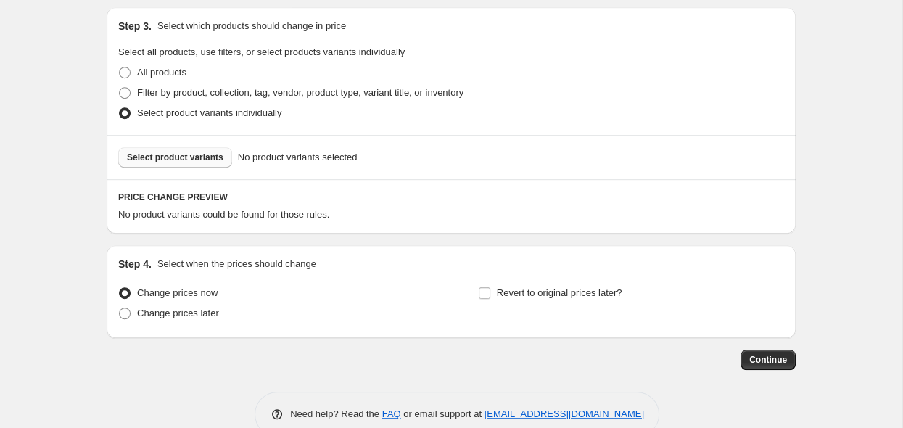
click at [172, 162] on span "Select product variants" at bounding box center [175, 158] width 97 height 12
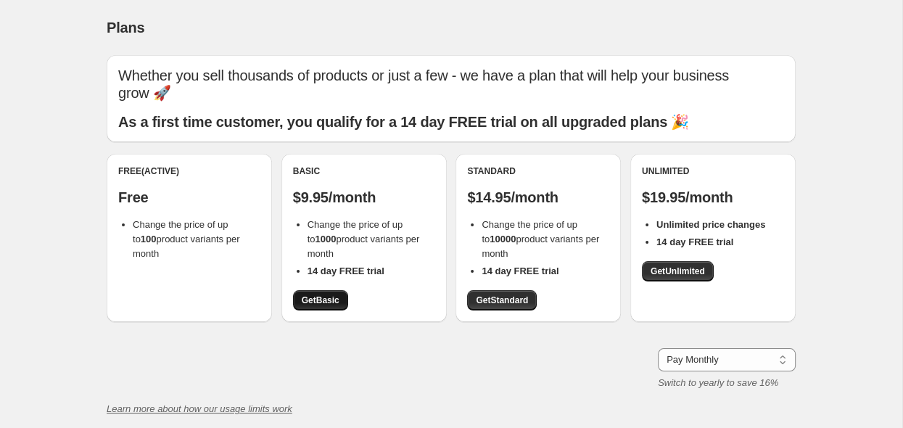
click at [321, 303] on span "Get Basic" at bounding box center [321, 301] width 38 height 12
